Goal: Navigation & Orientation: Find specific page/section

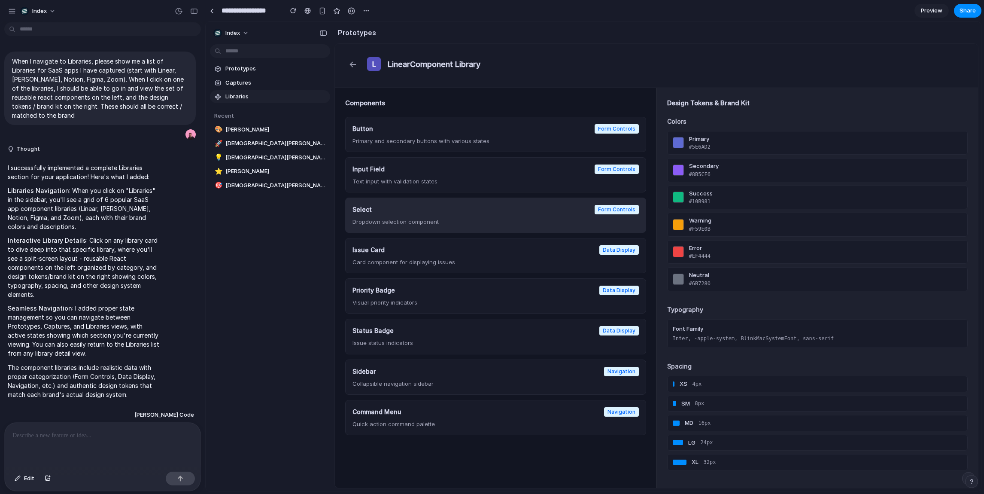
scroll to position [1, 0]
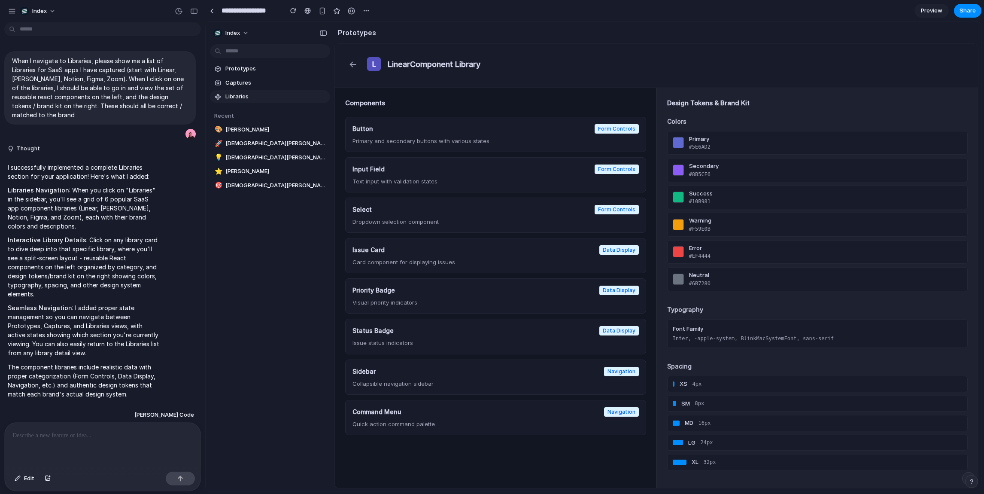
click at [640, 71] on div "← L Linear Component Library" at bounding box center [656, 64] width 622 height 20
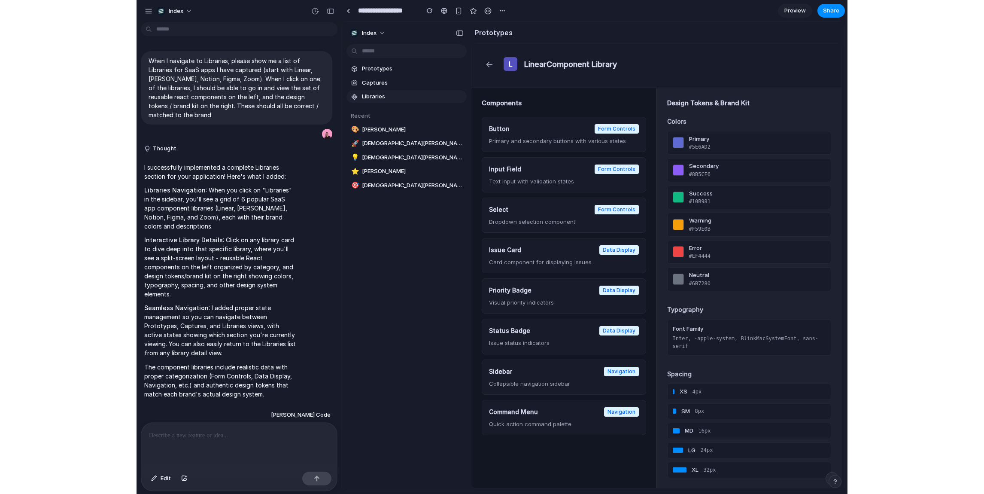
scroll to position [15, 0]
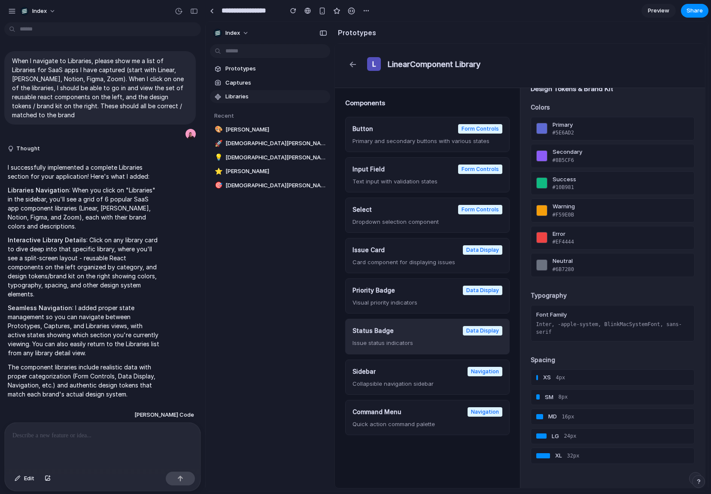
click at [454, 340] on p "Issue status indicators" at bounding box center [427, 343] width 150 height 8
click at [540, 240] on div at bounding box center [541, 237] width 11 height 11
drag, startPoint x: 561, startPoint y: 131, endPoint x: 616, endPoint y: 278, distance: 157.3
click at [616, 278] on div "Design Tokens & Brand Kit Colors primary #5E6AD2 secondary #8B5CF6 success #10B…" at bounding box center [612, 288] width 185 height 400
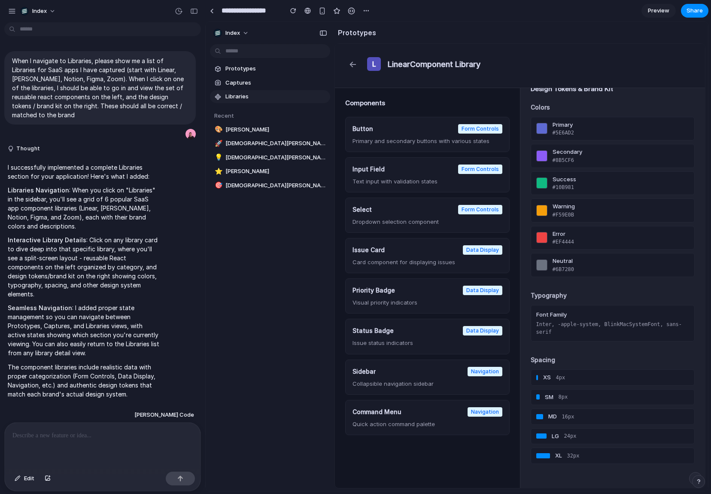
click at [616, 278] on div "Design Tokens & Brand Kit Colors primary #5E6AD2 secondary #8B5CF6 success #10B…" at bounding box center [612, 288] width 185 height 400
click at [352, 61] on button "←" at bounding box center [352, 64] width 15 height 20
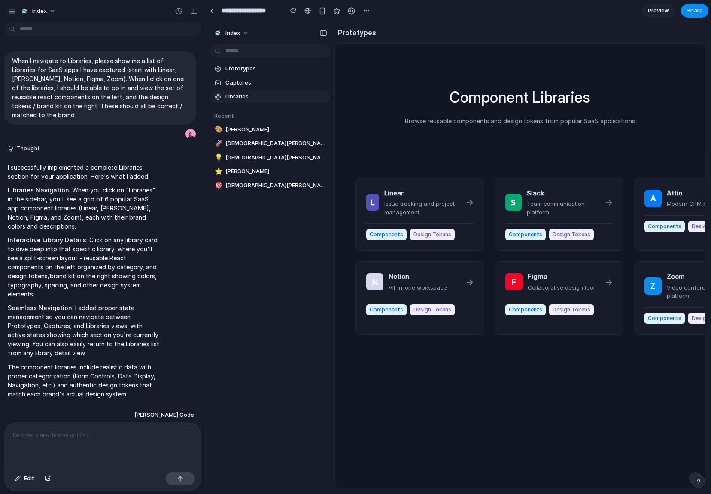
click at [581, 139] on div "Component Libraries Browse reusable components and design tokens from popular S…" at bounding box center [519, 112] width 343 height 117
drag, startPoint x: 530, startPoint y: 112, endPoint x: 553, endPoint y: 160, distance: 52.8
click at [553, 160] on div "Component Libraries Browse reusable components and design tokens from popular S…" at bounding box center [519, 112] width 343 height 117
click at [488, 207] on div "L Linear Issue tracking and project management → Components Design Tokens S Sla…" at bounding box center [559, 256] width 428 height 157
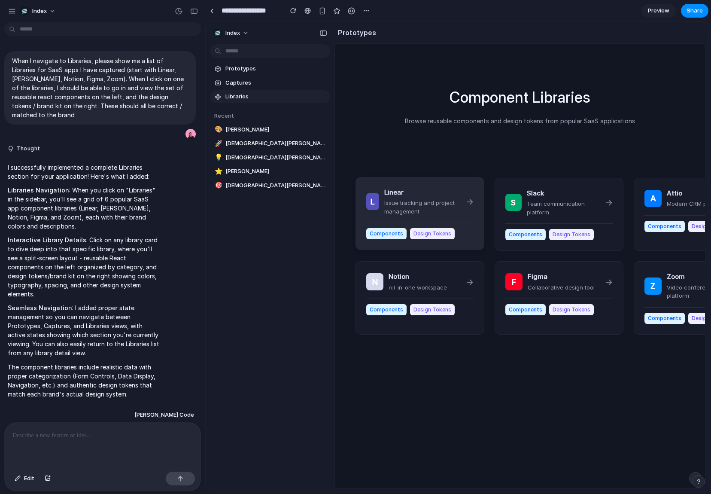
click at [458, 210] on p "Issue tracking and project management" at bounding box center [424, 207] width 81 height 17
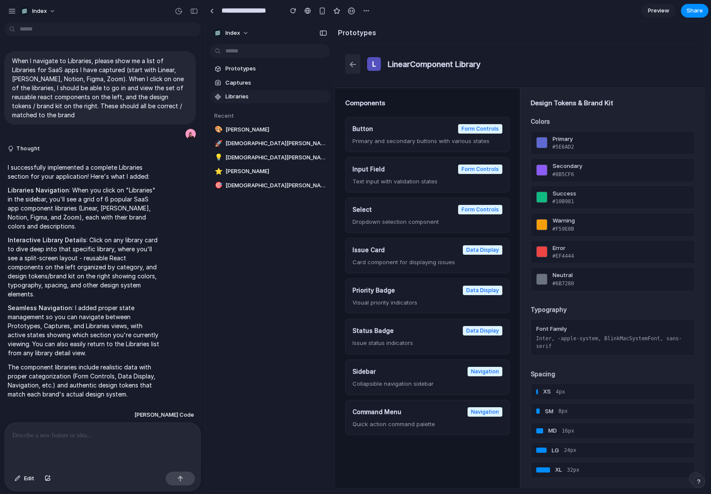
click at [354, 70] on button "←" at bounding box center [352, 64] width 15 height 20
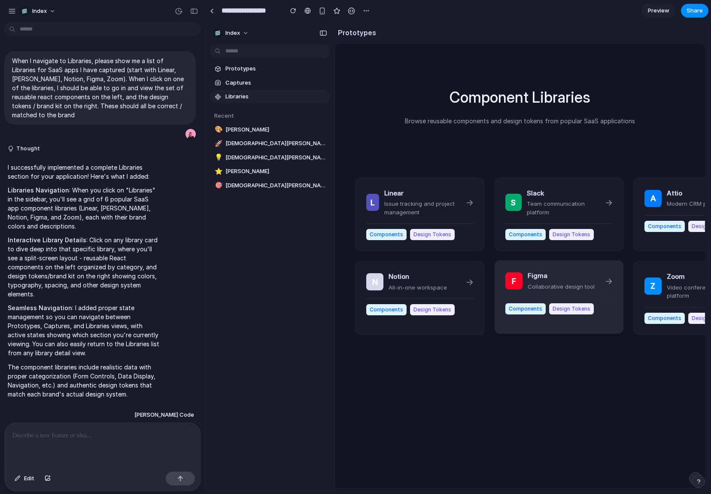
click at [530, 274] on h3 "Figma" at bounding box center [561, 276] width 67 height 10
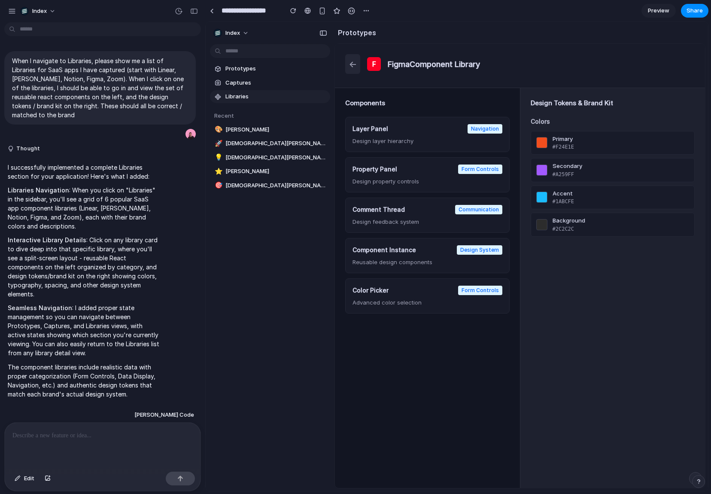
click at [354, 58] on button "←" at bounding box center [352, 64] width 15 height 20
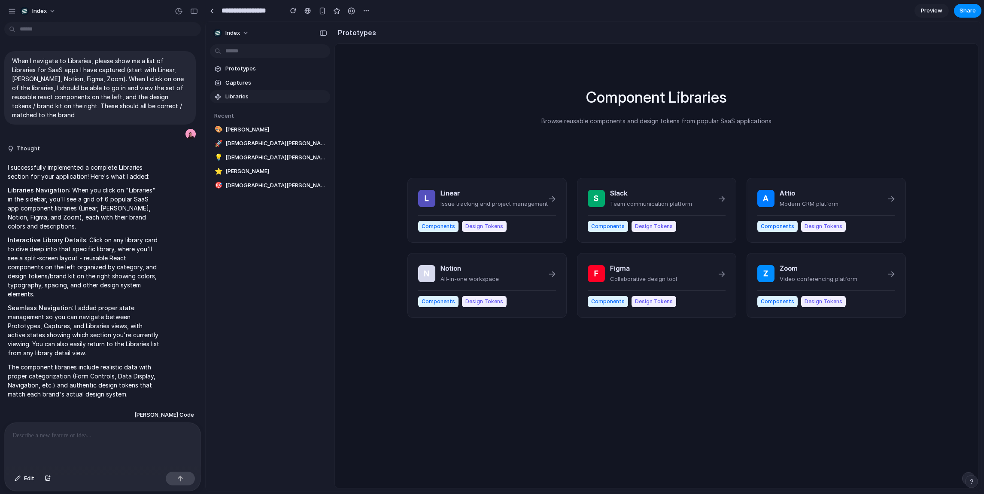
click at [658, 89] on h1 "Component Libraries" at bounding box center [656, 97] width 141 height 23
click at [473, 102] on div "Component Libraries Browse reusable components and design tokens from popular S…" at bounding box center [656, 288] width 643 height 489
click at [253, 70] on span "Prototypes" at bounding box center [275, 68] width 101 height 9
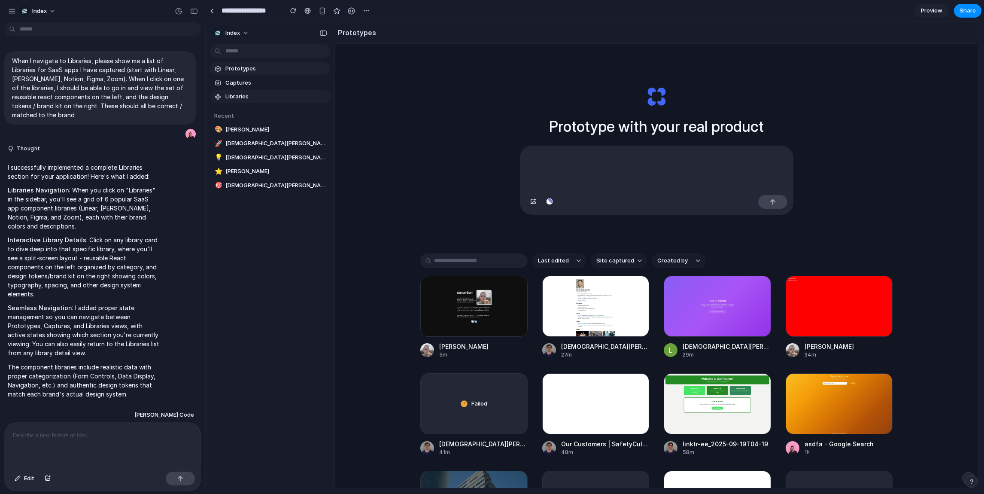
click at [240, 94] on span "Libraries" at bounding box center [275, 96] width 101 height 9
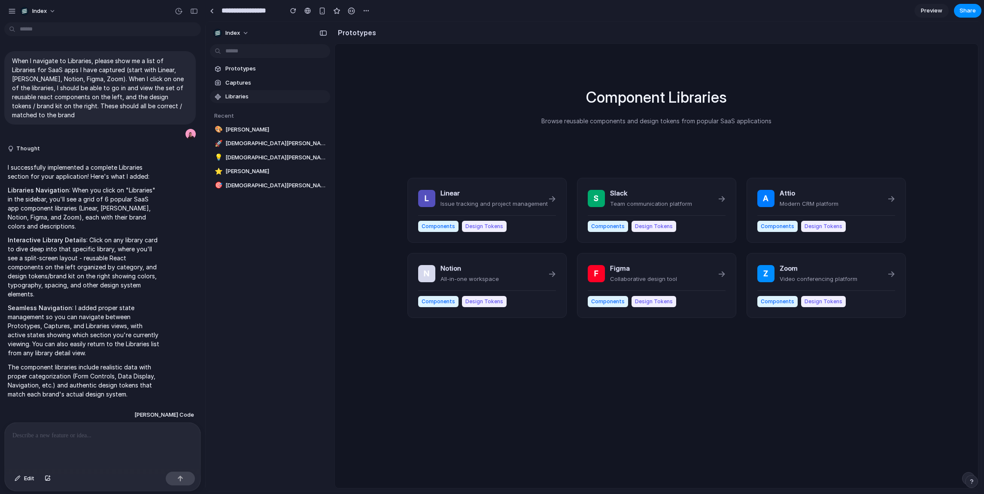
click at [423, 88] on div "Component Libraries Browse reusable components and design tokens from popular S…" at bounding box center [656, 288] width 643 height 489
